Goal: Find specific page/section: Find specific page/section

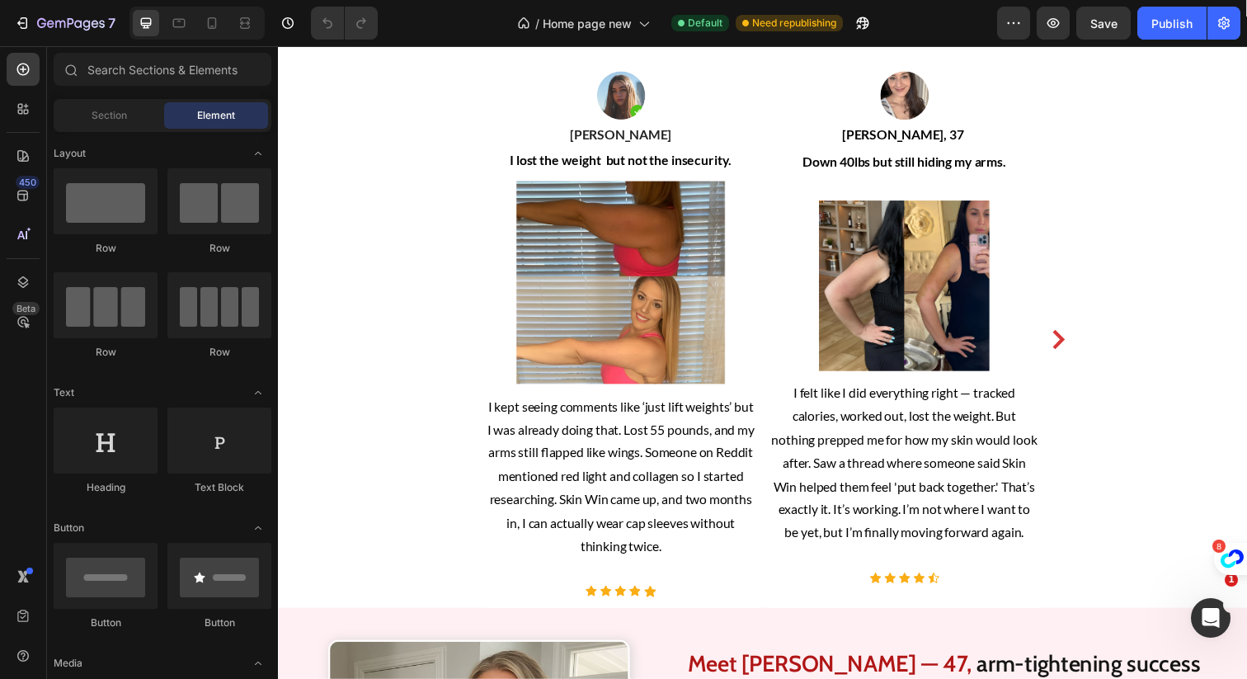
scroll to position [746, 0]
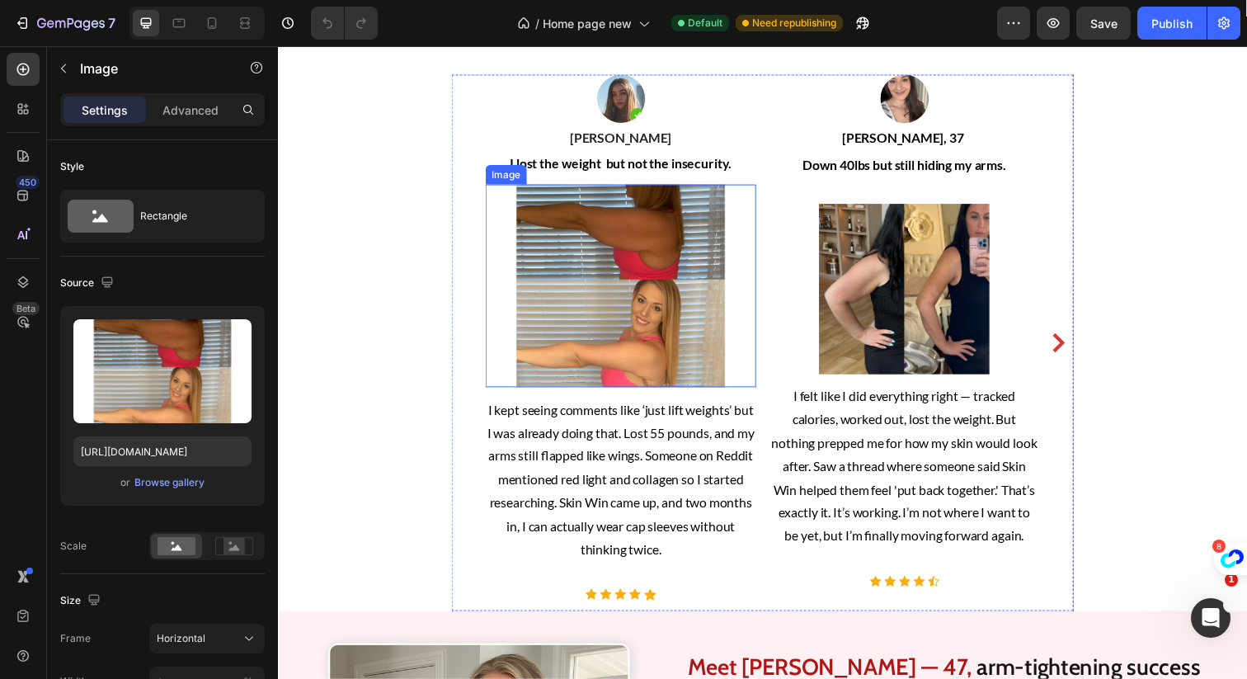
click at [704, 346] on img at bounding box center [628, 290] width 276 height 207
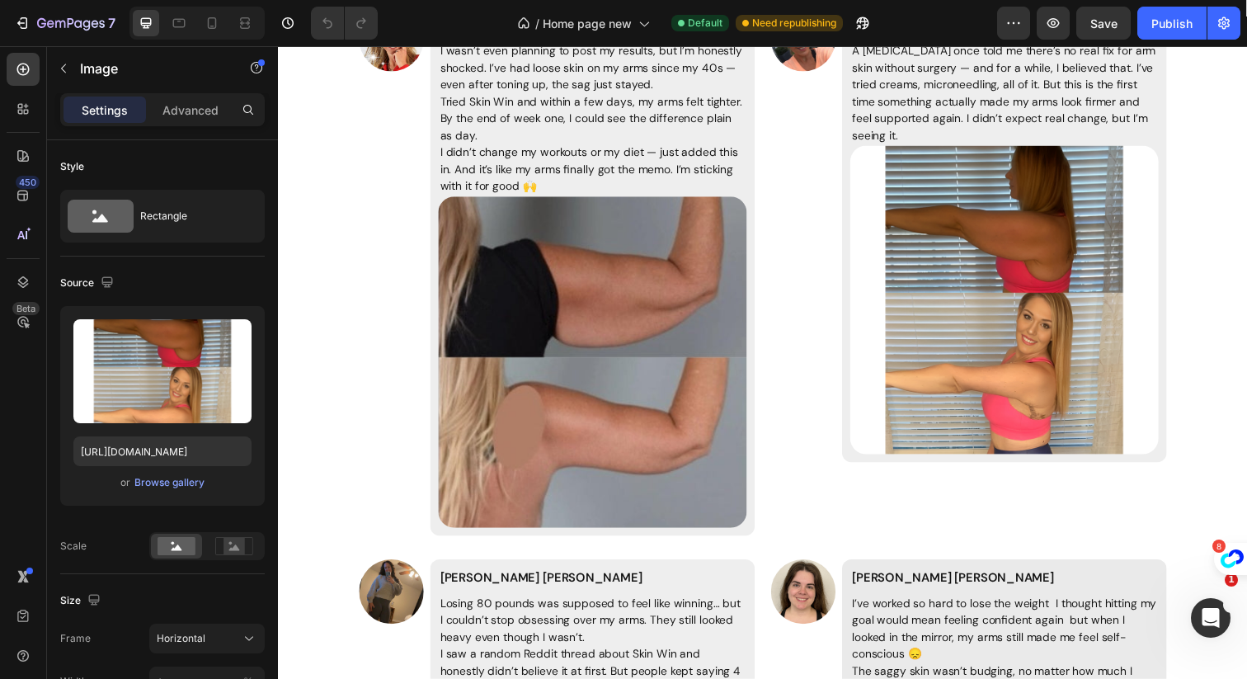
scroll to position [9879, 0]
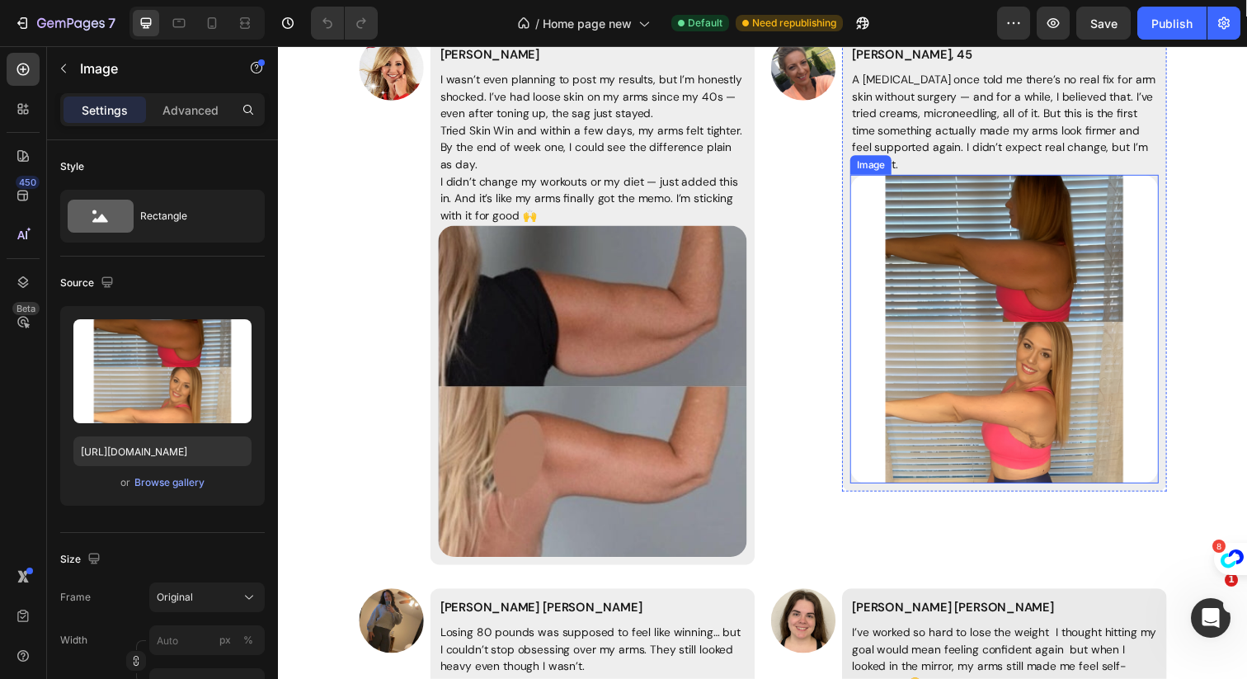
click at [1000, 304] on img at bounding box center [1019, 334] width 315 height 315
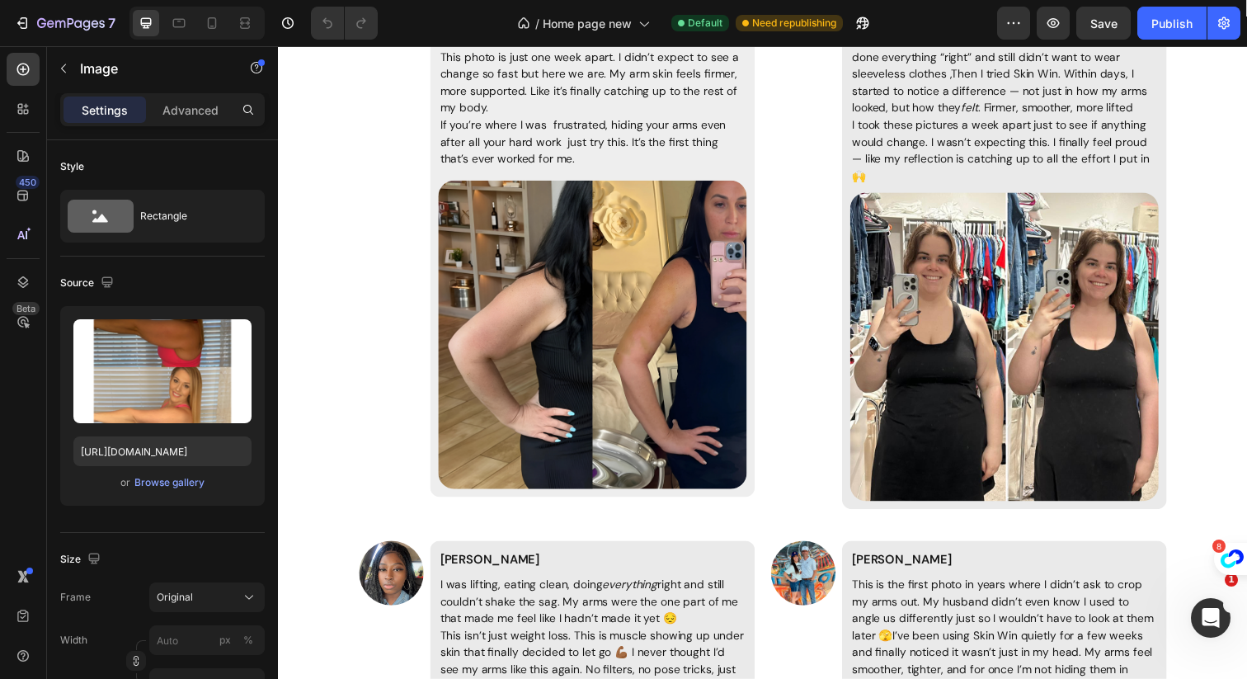
scroll to position [10593, 0]
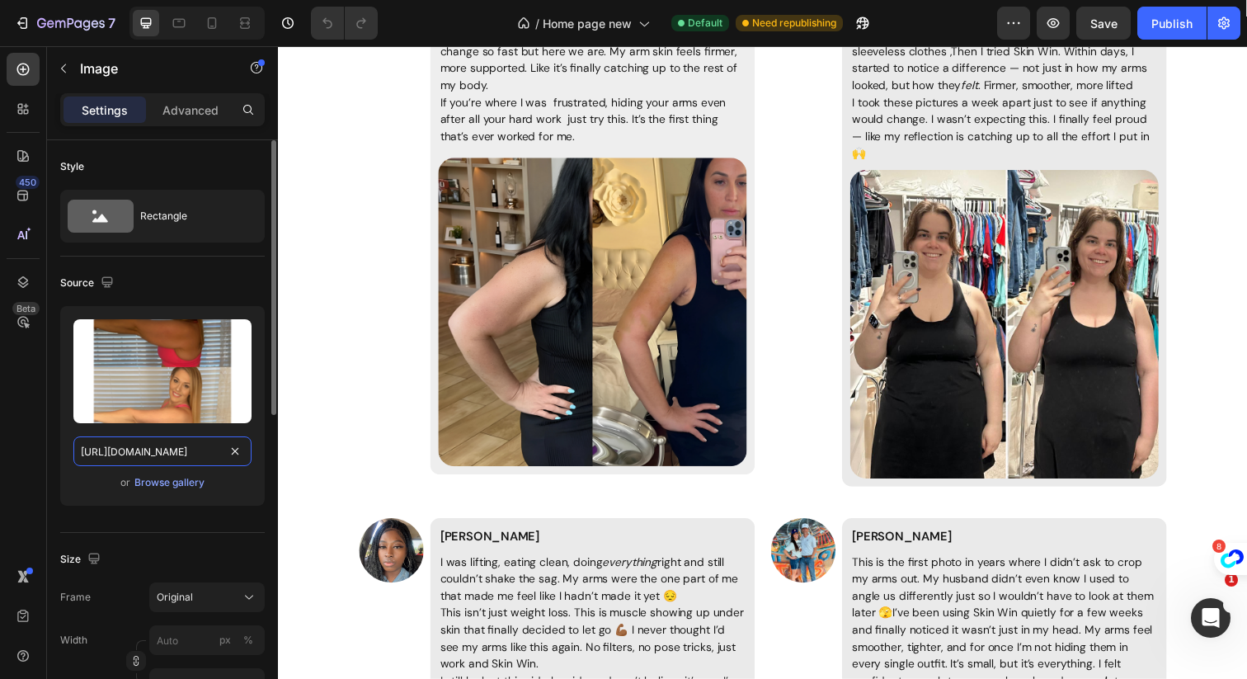
click at [176, 458] on input "[URL][DOMAIN_NAME]" at bounding box center [162, 451] width 178 height 30
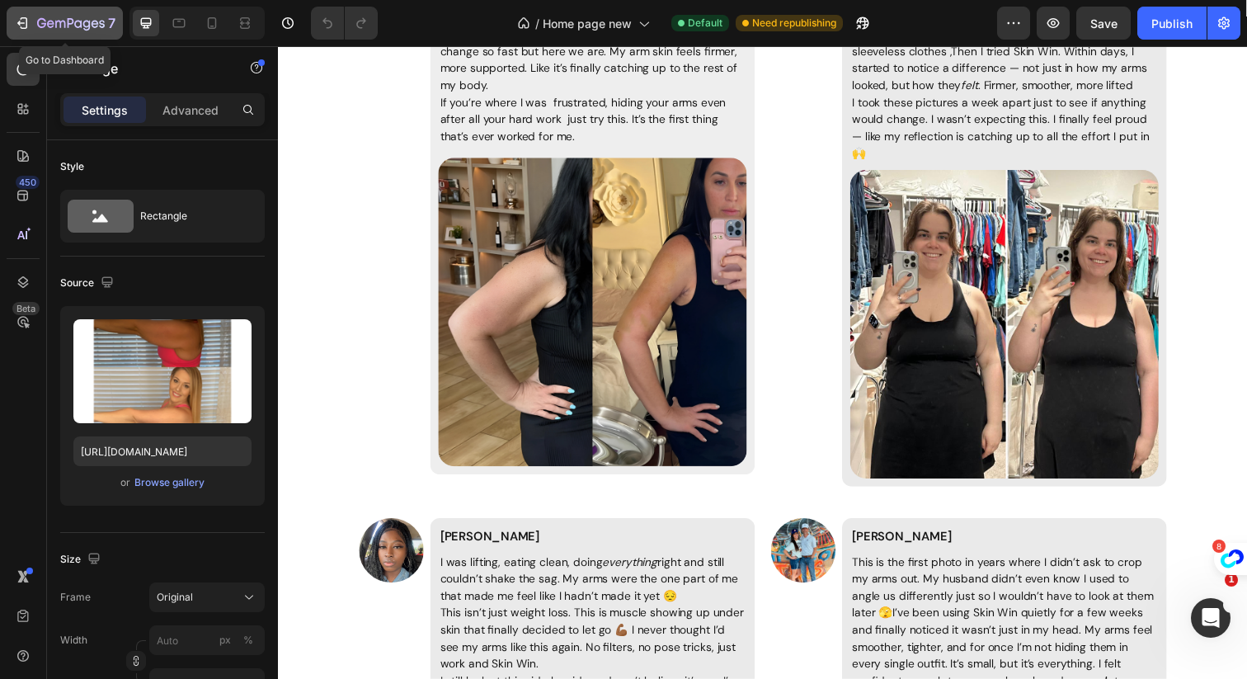
click at [14, 29] on icon "button" at bounding box center [22, 23] width 17 height 17
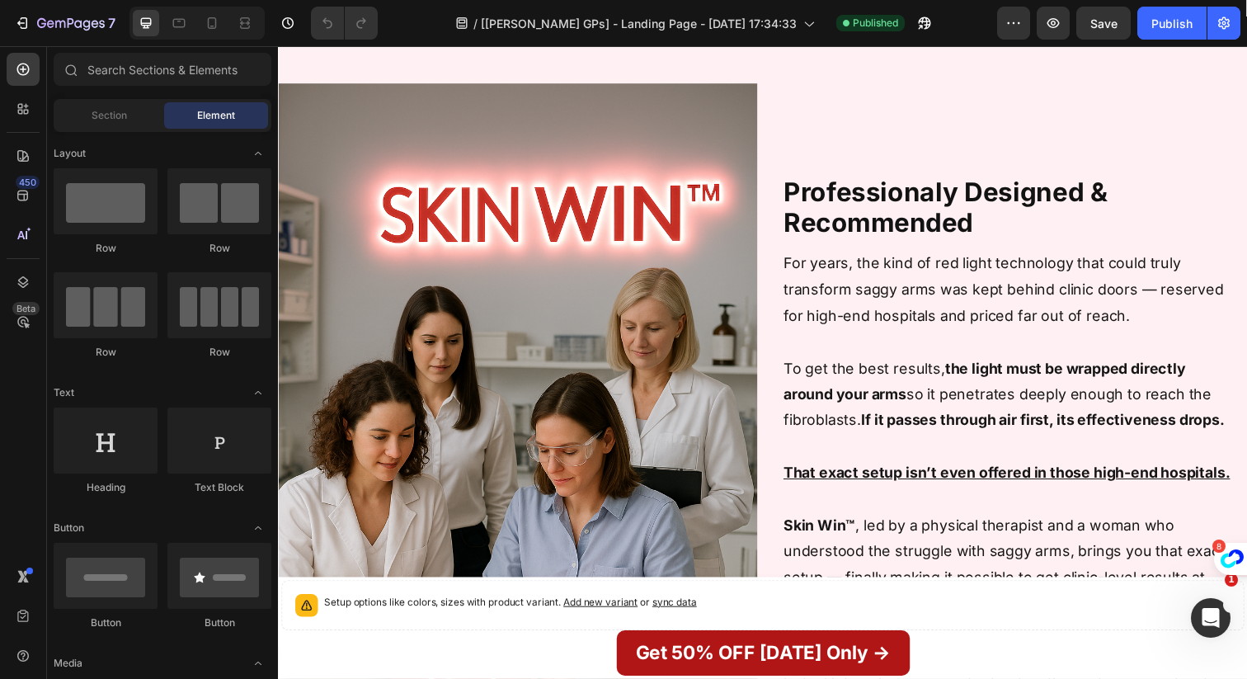
scroll to position [4062, 0]
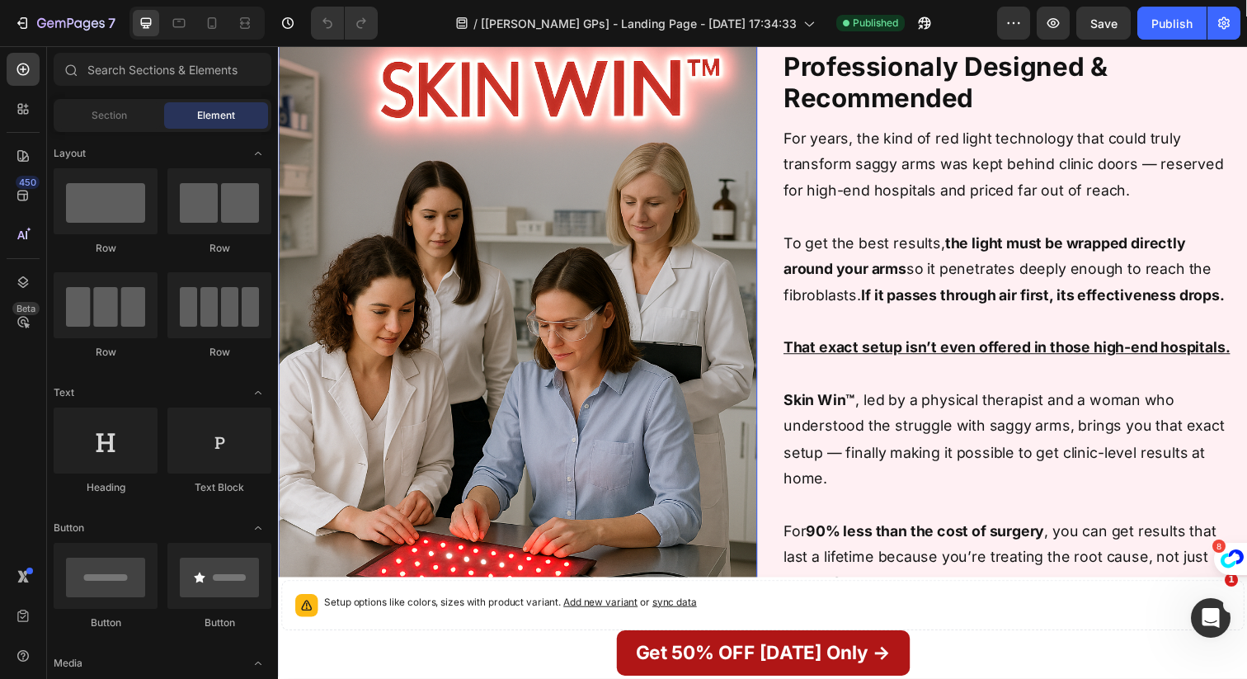
click at [377, 347] on img at bounding box center [522, 322] width 489 height 733
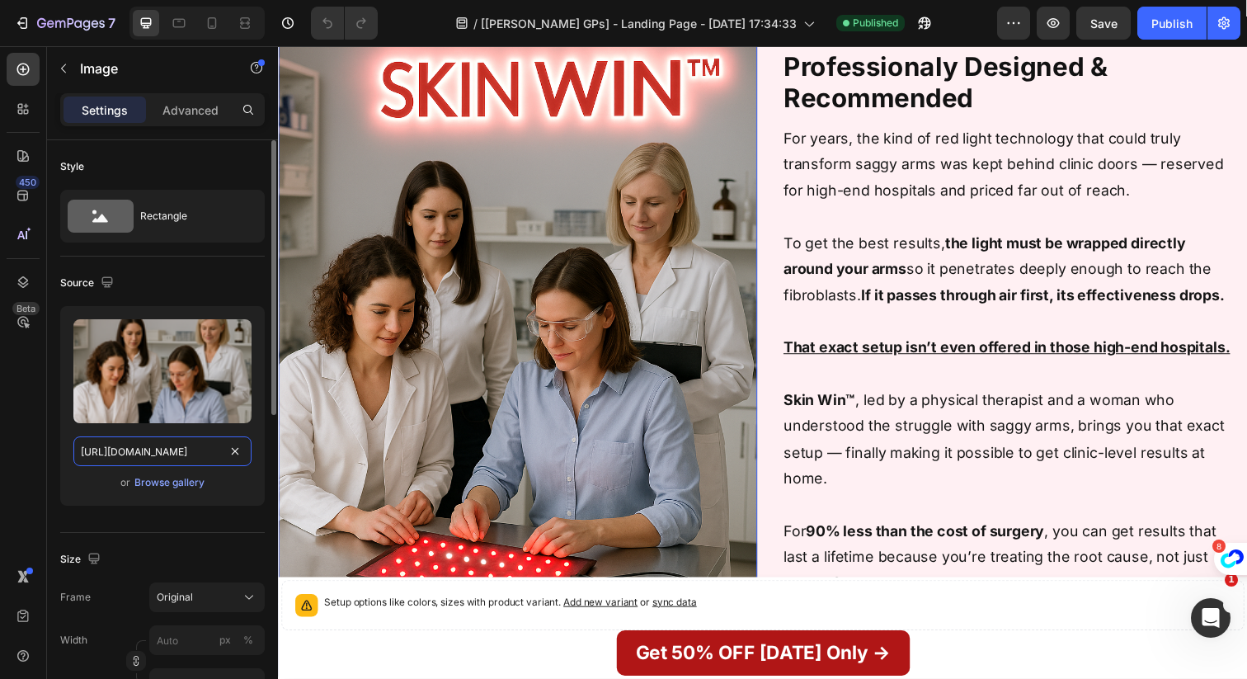
click at [183, 454] on input "https://cdn.shopify.com/s/files/1/0960/3212/9349/files/gempages_573821047099360…" at bounding box center [162, 451] width 178 height 30
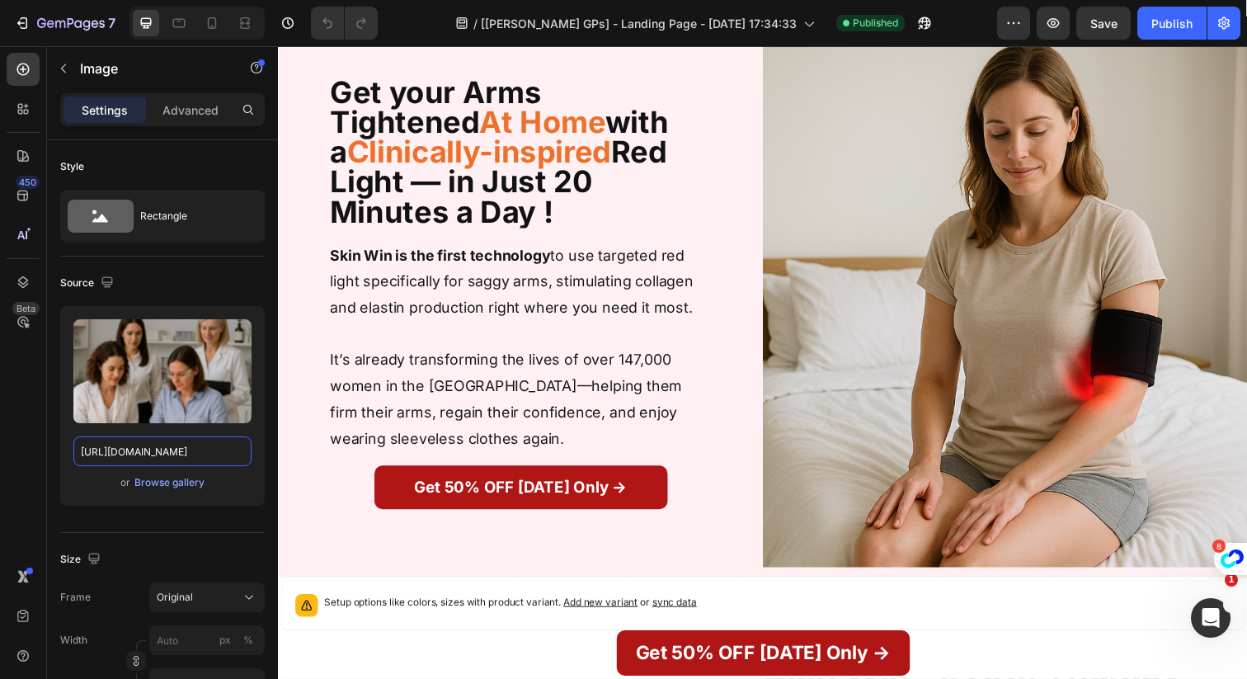
scroll to position [0, 0]
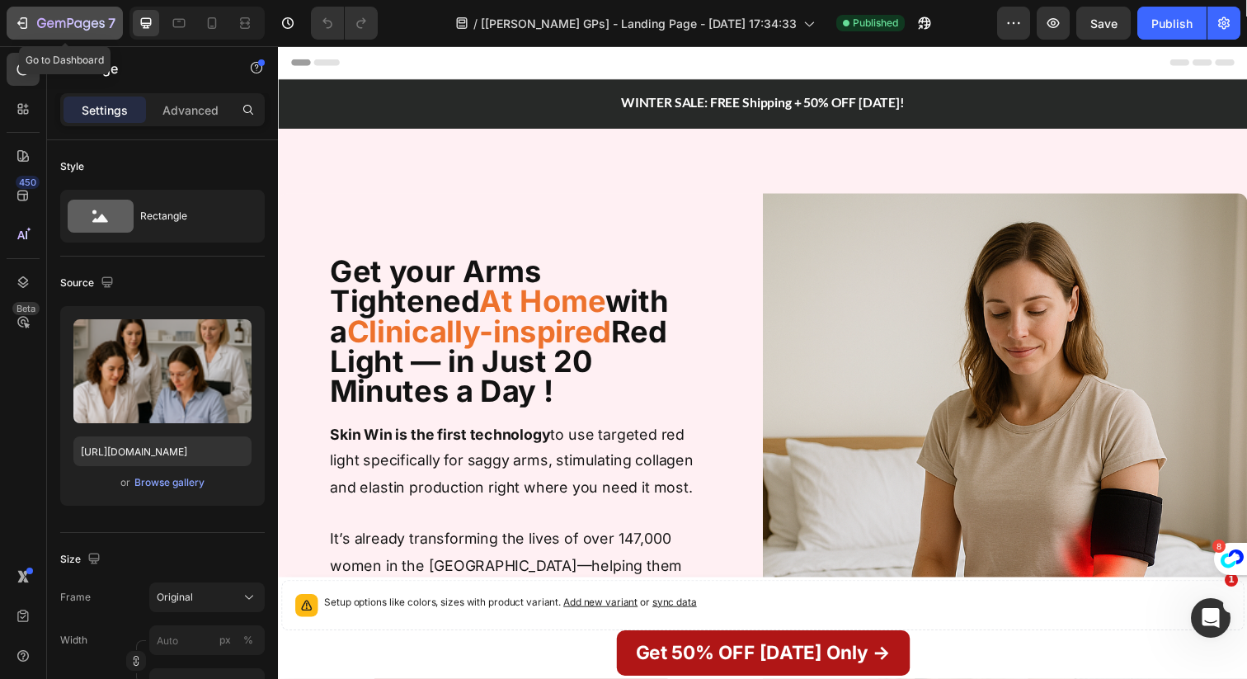
click at [21, 21] on icon "button" at bounding box center [22, 23] width 17 height 17
